Goal: Task Accomplishment & Management: Complete application form

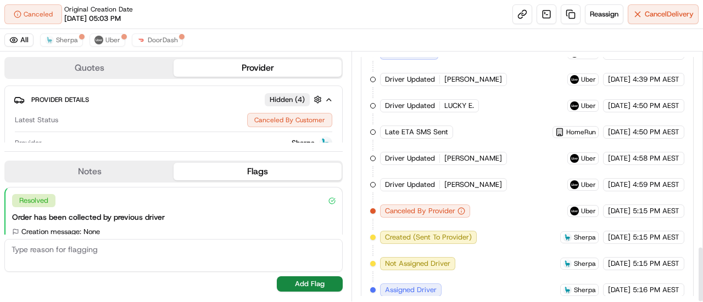
scroll to position [871, 0]
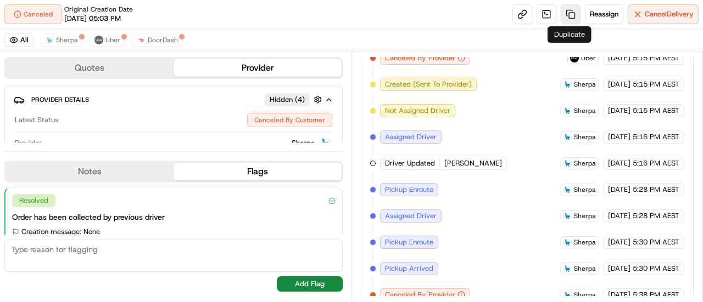
click at [570, 8] on link at bounding box center [570, 14] width 20 height 20
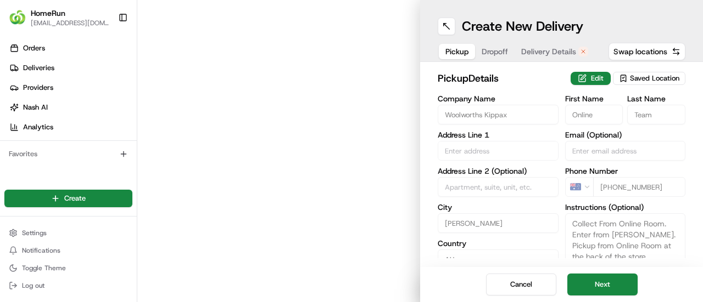
type input "24-48 Hardwick Crescent"
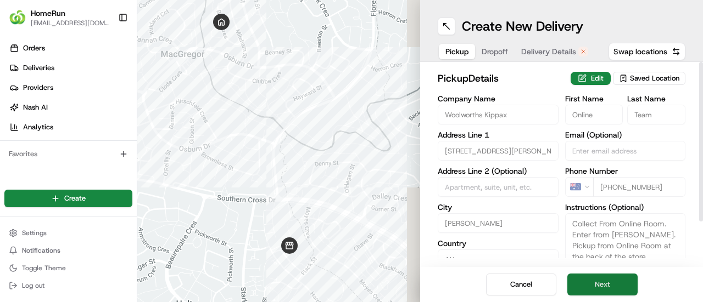
click at [616, 279] on button "Next" at bounding box center [602, 285] width 70 height 22
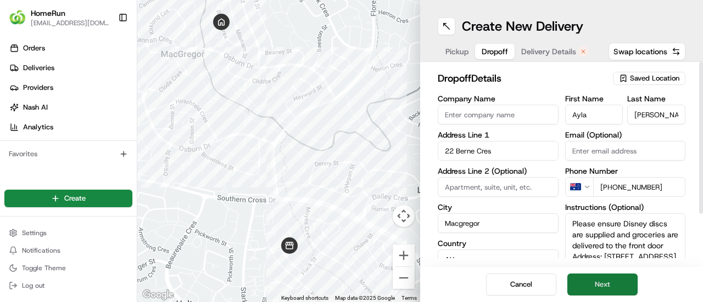
click at [596, 281] on button "Next" at bounding box center [602, 285] width 70 height 22
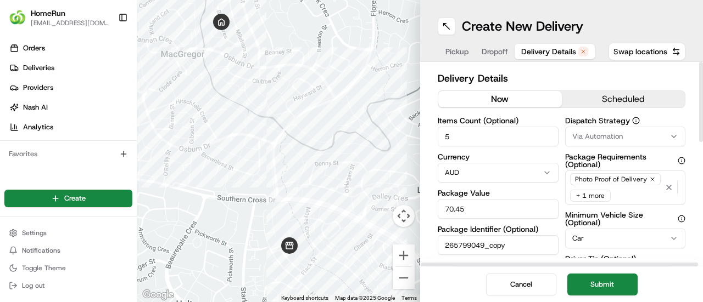
click at [505, 96] on button "now" at bounding box center [500, 99] width 124 height 16
click at [596, 282] on button "Submit" at bounding box center [602, 285] width 70 height 22
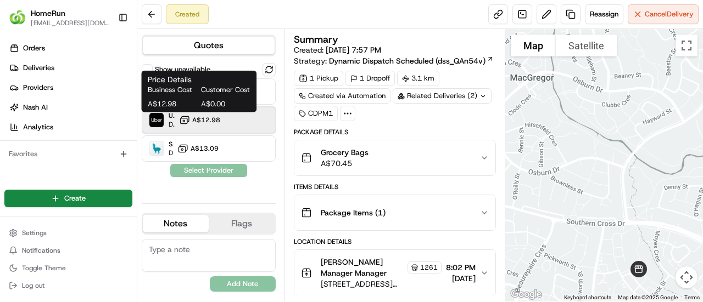
click at [222, 118] on div "Uber Dropoff ETA 38 minutes A$12.98" at bounding box center [209, 120] width 134 height 26
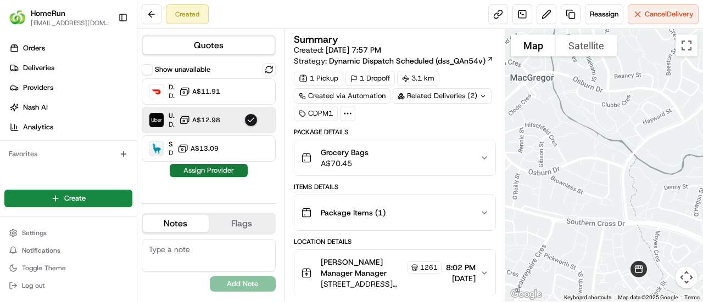
click at [210, 170] on button "Assign Provider" at bounding box center [209, 170] width 78 height 13
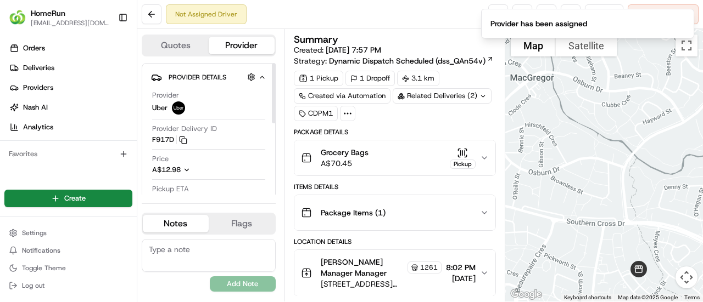
scroll to position [110, 0]
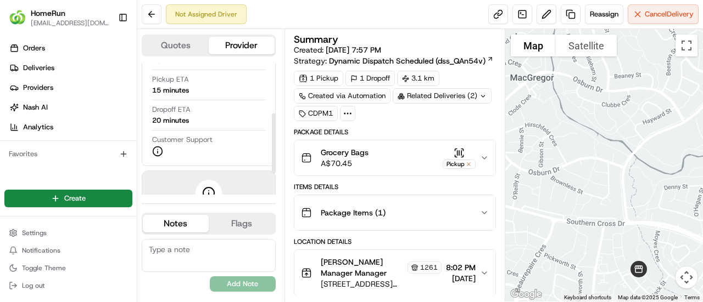
click at [172, 124] on div "20 minutes" at bounding box center [170, 121] width 37 height 10
drag, startPoint x: 166, startPoint y: 122, endPoint x: 175, endPoint y: 120, distance: 9.1
click at [175, 120] on div "20 minutes" at bounding box center [170, 121] width 37 height 10
click at [175, 121] on div "20 minutes" at bounding box center [170, 121] width 37 height 10
click at [153, 120] on div "20 minutes" at bounding box center [170, 121] width 37 height 10
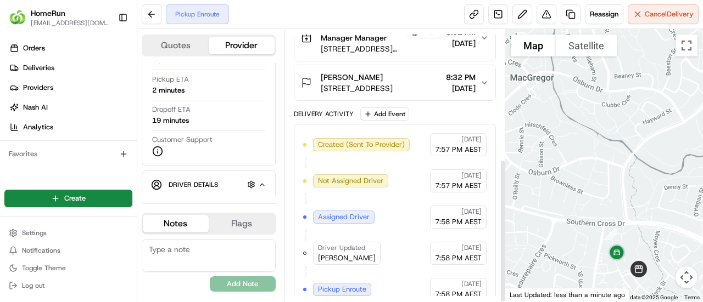
scroll to position [245, 0]
